Goal: Check status: Check status

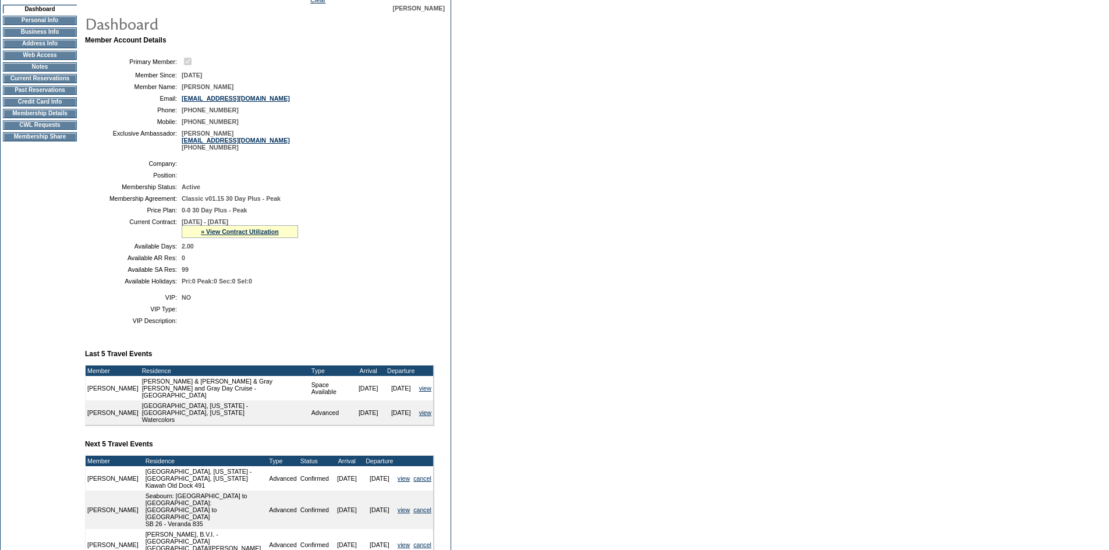
scroll to position [276, 0]
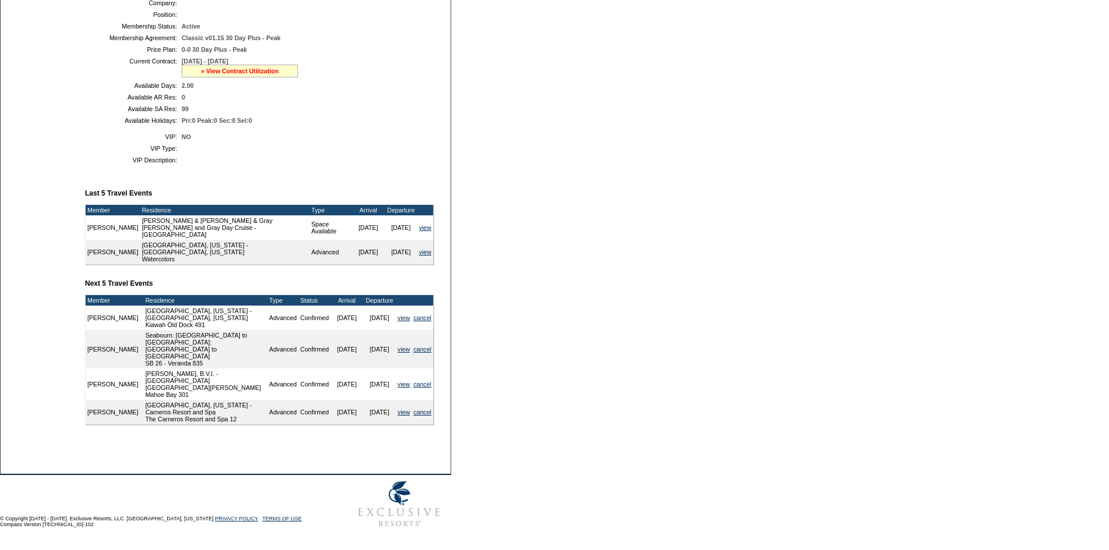
click at [264, 74] on link "» View Contract Utilization" at bounding box center [240, 71] width 78 height 7
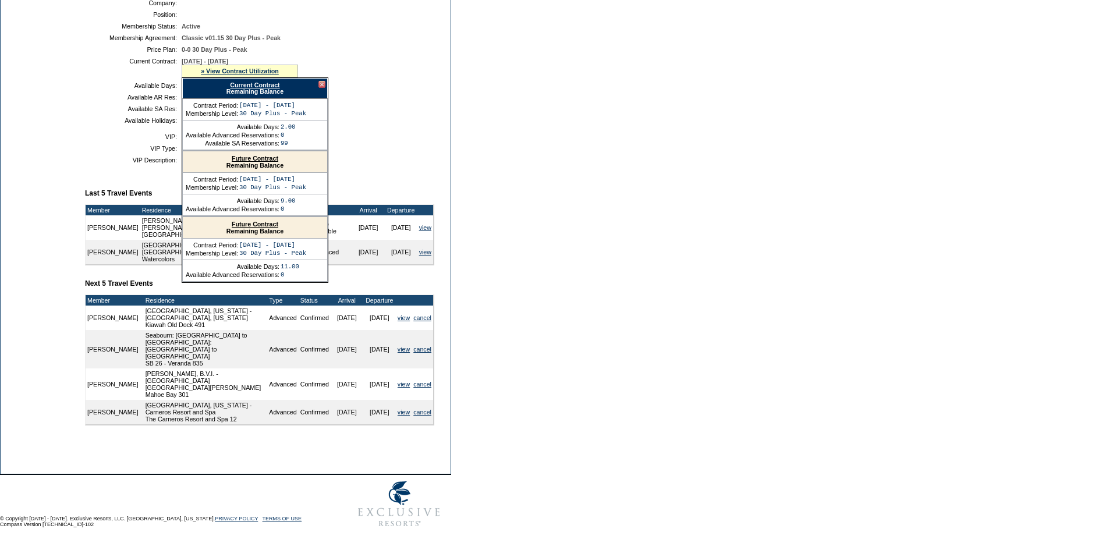
click at [272, 88] on link "Current Contract" at bounding box center [254, 85] width 49 height 7
click at [324, 88] on div at bounding box center [321, 84] width 7 height 7
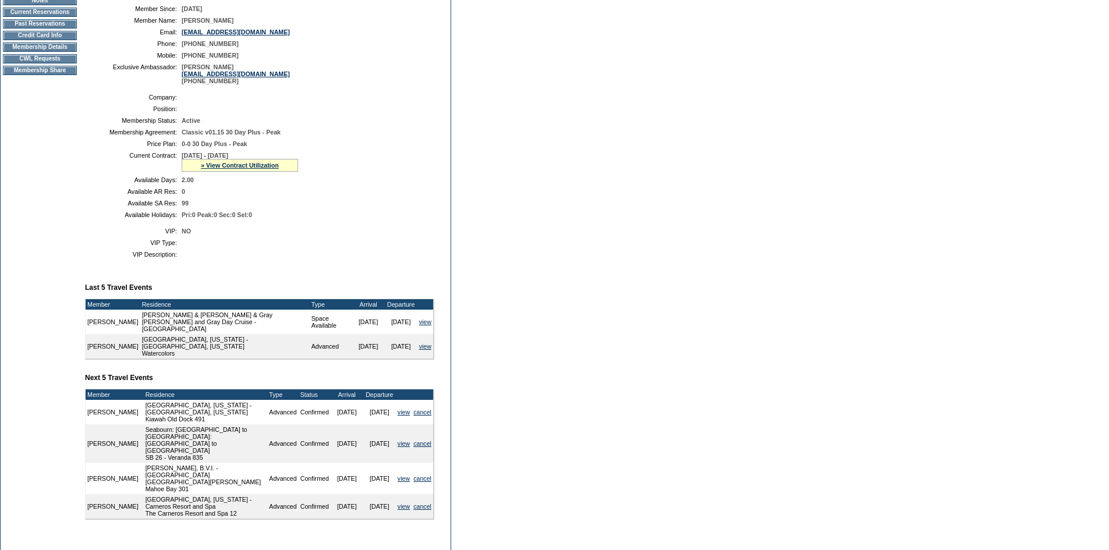
scroll to position [0, 0]
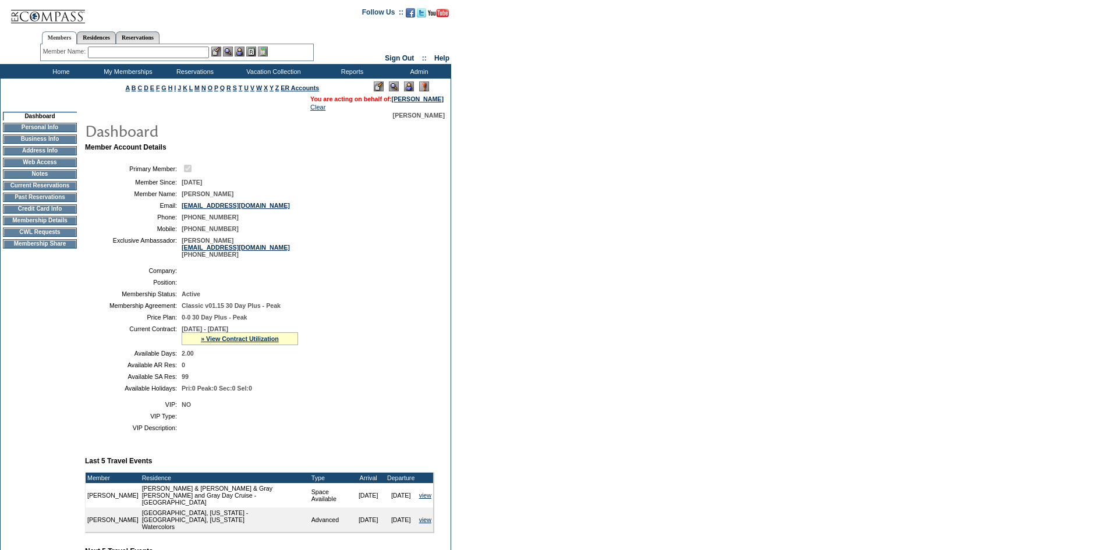
click at [58, 225] on td "Membership Details" at bounding box center [40, 220] width 74 height 9
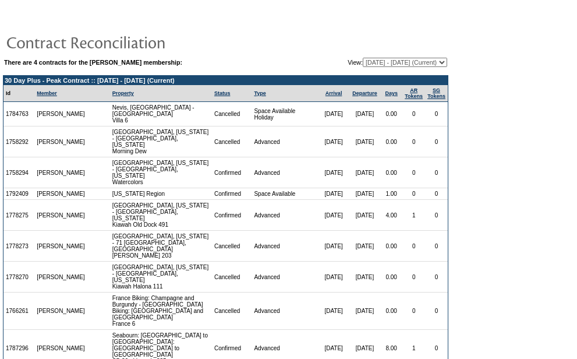
drag, startPoint x: 431, startPoint y: 61, endPoint x: 432, endPoint y: 66, distance: 5.9
click at [431, 61] on select "02/28/25 - 07/31/26 (Current) 08/01/26 - 07/31/27 08/01/27 - 07/31/28 08/01/28 …" at bounding box center [405, 62] width 84 height 9
select select "161876"
click at [363, 58] on select "02/28/25 - 07/31/26 (Current) 08/01/26 - 07/31/27 08/01/27 - 07/31/28 08/01/28 …" at bounding box center [405, 62] width 84 height 9
